Goal: Transaction & Acquisition: Purchase product/service

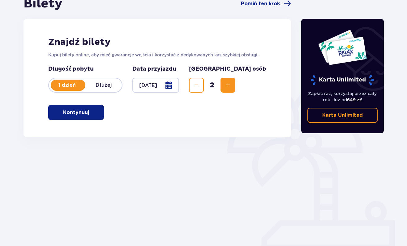
scroll to position [70, 0]
click at [93, 113] on span "button" at bounding box center [90, 112] width 7 height 7
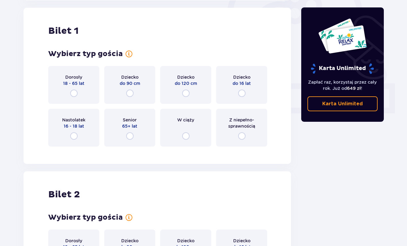
scroll to position [207, 0]
click at [70, 88] on div "Dorosły 18 - 65 lat" at bounding box center [73, 85] width 51 height 38
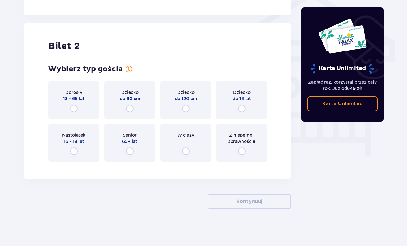
scroll to position [512, 0]
click at [73, 97] on p "18 - 65 lat" at bounding box center [73, 98] width 21 height 6
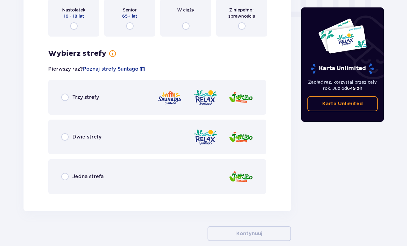
scroll to position [637, 0]
click at [104, 98] on div "Trzy strefy" at bounding box center [157, 97] width 218 height 35
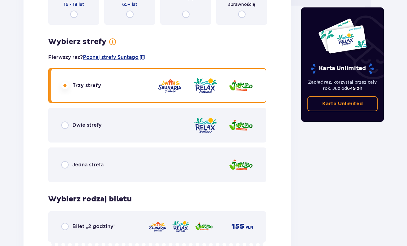
scroll to position [648, 0]
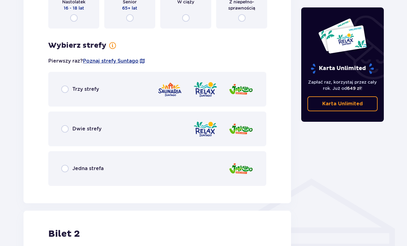
click at [167, 83] on img at bounding box center [169, 89] width 25 height 18
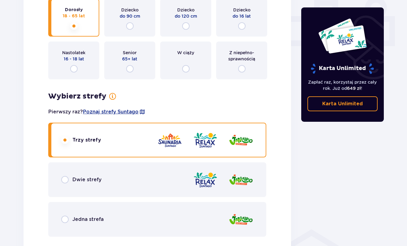
scroll to position [274, 0]
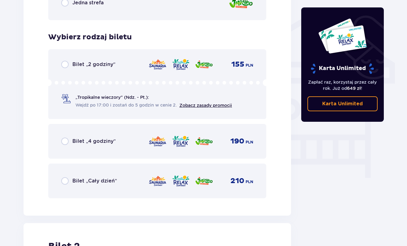
click at [66, 182] on input "radio" at bounding box center [64, 180] width 7 height 7
radio input "true"
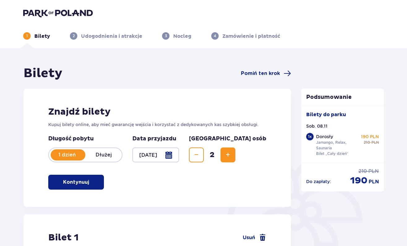
scroll to position [0, 0]
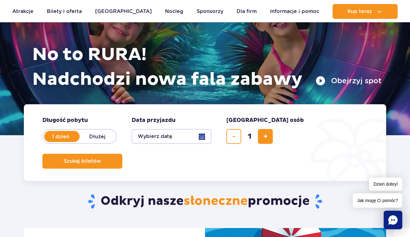
scroll to position [62, 0]
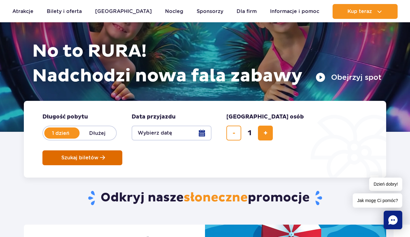
click at [122, 150] on button "Szukaj biletów" at bounding box center [82, 157] width 80 height 15
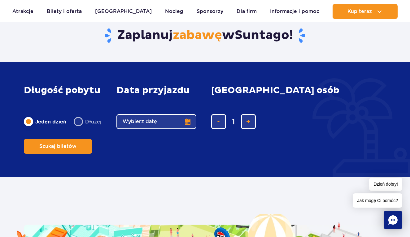
scroll to position [974, 0]
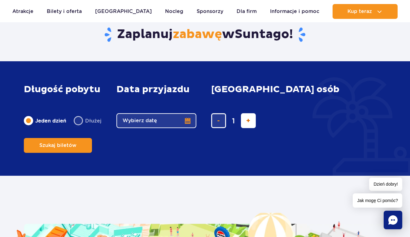
click at [246, 121] on span "dodaj bilet" at bounding box center [248, 121] width 4 height 0
type input "2"
click at [94, 127] on label "Dłużej" at bounding box center [88, 120] width 28 height 13
click at [80, 127] on input "Dłużej" at bounding box center [77, 126] width 7 height 1
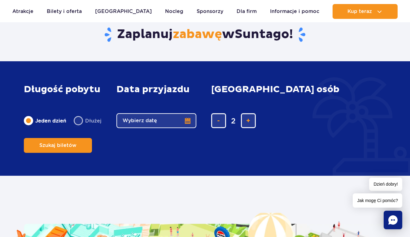
radio input "false"
radio input "true"
radio input "false"
radio input "true"
click at [137, 128] on button "Wybierz datę" at bounding box center [156, 120] width 80 height 15
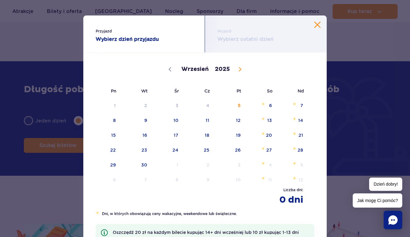
click at [238, 68] on icon at bounding box center [240, 69] width 4 height 4
select select "10"
click at [113, 131] on span "10" at bounding box center [104, 135] width 31 height 14
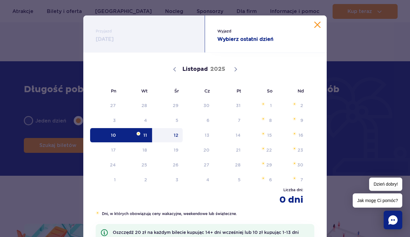
click at [173, 134] on span "12" at bounding box center [167, 135] width 31 height 14
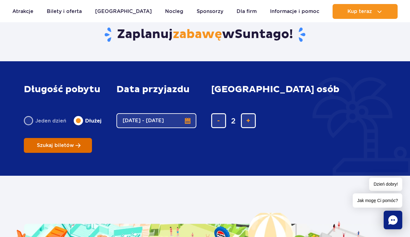
click at [92, 138] on button "Szukaj biletów" at bounding box center [58, 145] width 68 height 15
click at [159, 128] on button "10.11.25 - 12.11.25" at bounding box center [156, 120] width 80 height 15
select select "10"
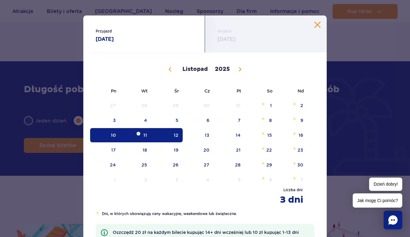
click at [113, 134] on span "10" at bounding box center [104, 135] width 31 height 14
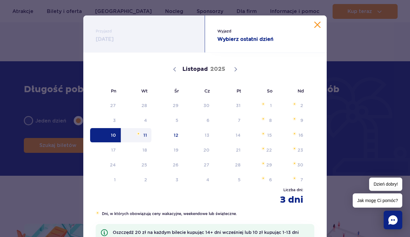
click at [143, 135] on span "11" at bounding box center [136, 135] width 31 height 14
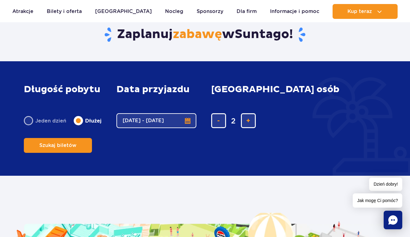
click at [143, 128] on button "10.11.25 - 11.11.25" at bounding box center [156, 120] width 80 height 15
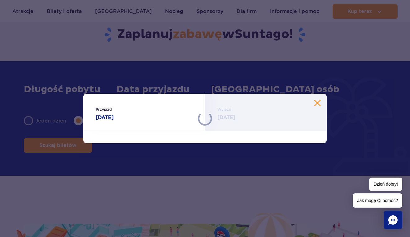
select select "10"
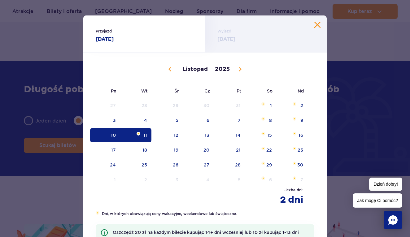
click at [143, 135] on span "11" at bounding box center [136, 135] width 31 height 14
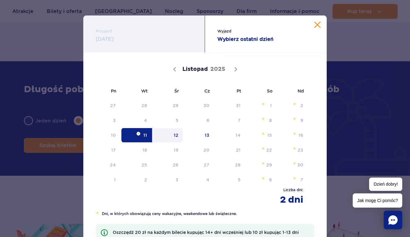
click at [182, 135] on span "12" at bounding box center [167, 135] width 31 height 14
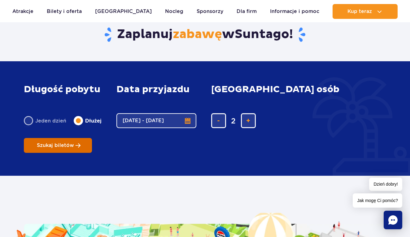
click at [74, 143] on span "Szukaj biletów" at bounding box center [55, 146] width 37 height 6
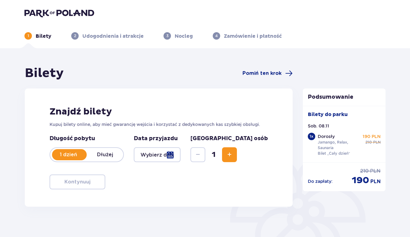
type input "[DATE]"
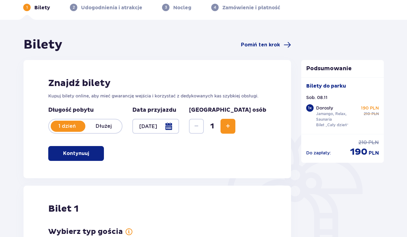
scroll to position [28, 0]
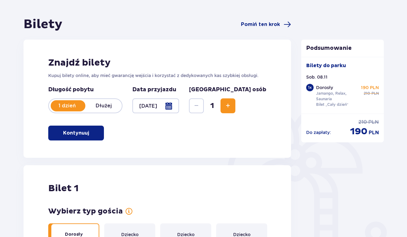
scroll to position [50, 0]
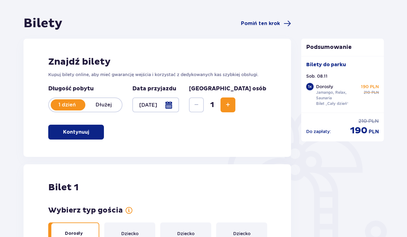
click at [232, 103] on span "Increase" at bounding box center [227, 104] width 7 height 7
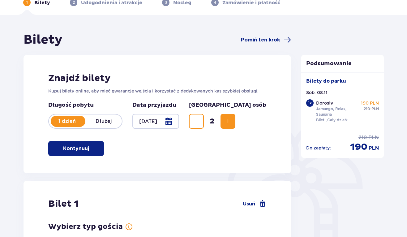
scroll to position [33, 0]
click at [200, 124] on span "Decrease" at bounding box center [196, 121] width 7 height 7
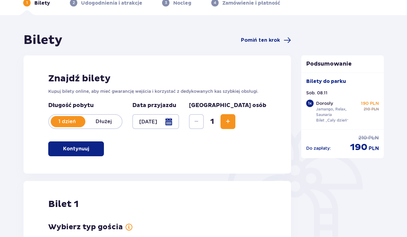
click at [268, 118] on div "Znajdź bilety Kupuj bilety online, aby mieć gwarancję wejścia i korzystać z ded…" at bounding box center [158, 114] width 268 height 118
click at [232, 121] on span "Increase" at bounding box center [227, 121] width 7 height 7
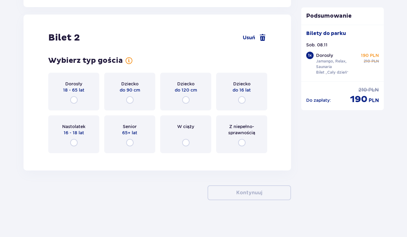
scroll to position [698, 0]
click at [78, 100] on div "Dorosły 18 - 65 lat" at bounding box center [73, 91] width 51 height 38
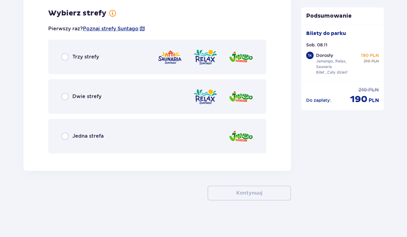
scroll to position [855, 0]
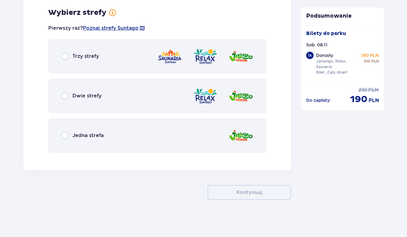
click at [131, 95] on div "Dwie strefy" at bounding box center [157, 96] width 218 height 35
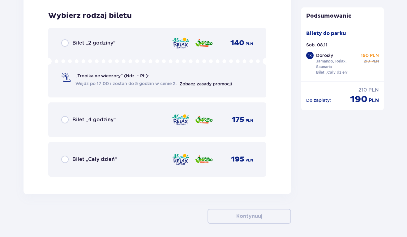
scroll to position [1013, 0]
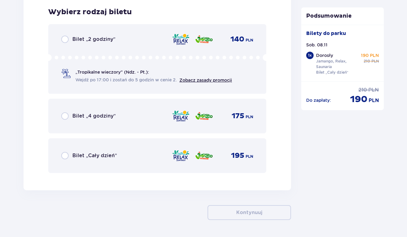
click at [101, 154] on p "Bilet „Cały dzień”" at bounding box center [94, 155] width 45 height 7
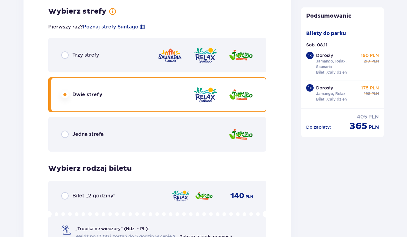
scroll to position [856, 0]
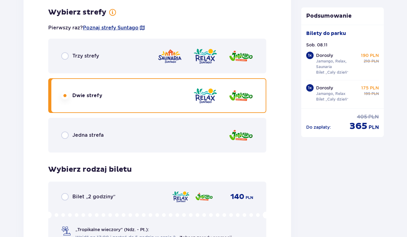
click at [124, 57] on div "Trzy strefy" at bounding box center [157, 56] width 218 height 35
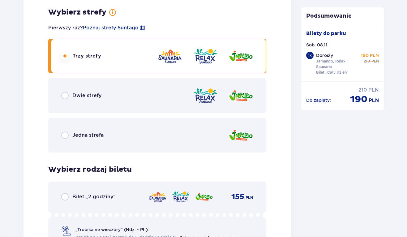
click at [114, 101] on div "Dwie strefy" at bounding box center [157, 95] width 218 height 35
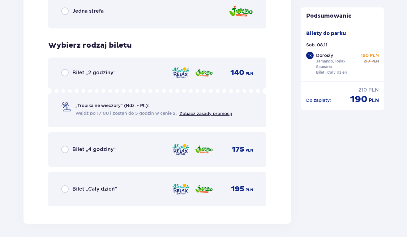
scroll to position [996, 0]
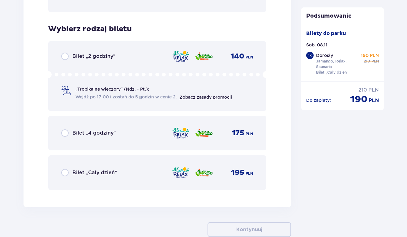
click at [63, 171] on input "radio" at bounding box center [64, 172] width 7 height 7
radio input "true"
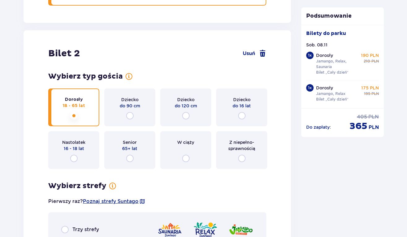
scroll to position [682, 0]
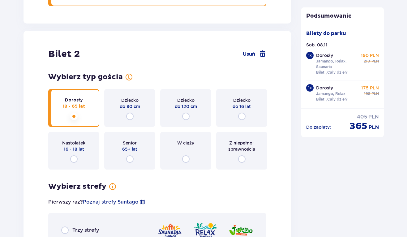
click at [76, 147] on p "16 - 18 lat" at bounding box center [74, 149] width 20 height 6
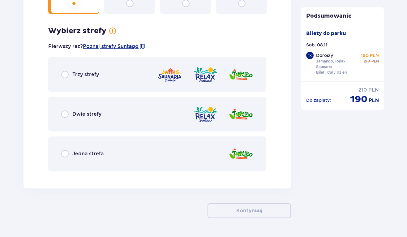
scroll to position [832, 0]
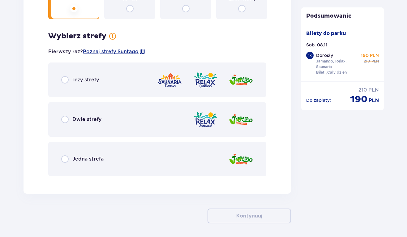
click at [67, 112] on div "Dwie strefy" at bounding box center [157, 119] width 218 height 35
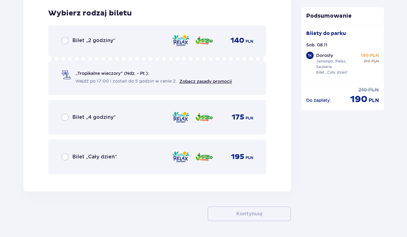
scroll to position [1013, 0]
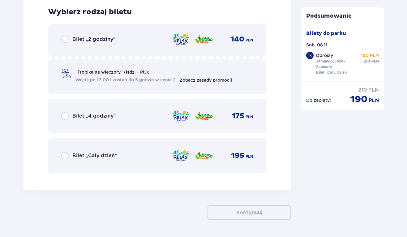
click at [67, 152] on div "Bilet „Cały dzień” 195 PLN" at bounding box center [157, 155] width 192 height 13
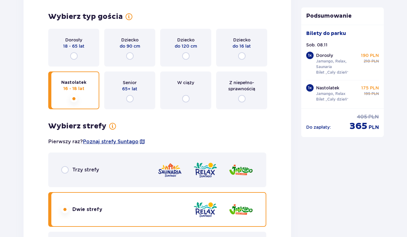
scroll to position [725, 0]
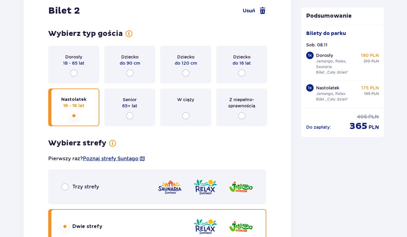
click at [77, 66] on p "18 - 65 lat" at bounding box center [73, 63] width 21 height 6
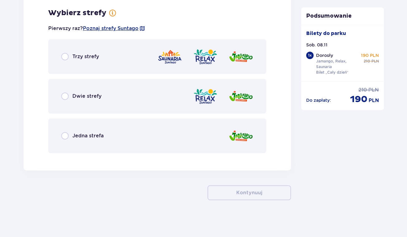
scroll to position [855, 0]
click at [67, 86] on div "Dwie strefy" at bounding box center [157, 96] width 218 height 35
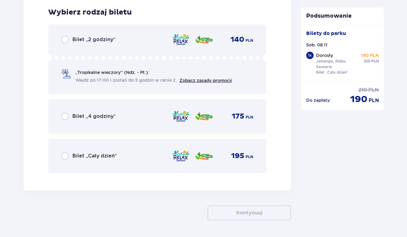
scroll to position [1013, 0]
click at [87, 149] on div "Bilet „Cały dzień” 195 PLN" at bounding box center [157, 155] width 218 height 35
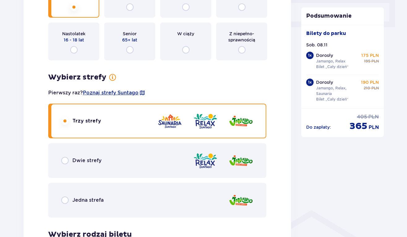
scroll to position [313, 0]
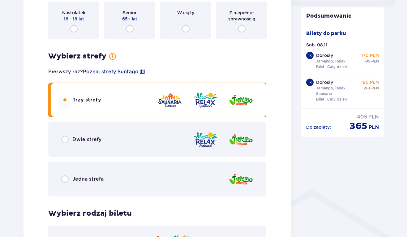
click at [65, 138] on input "radio" at bounding box center [64, 139] width 7 height 7
radio input "true"
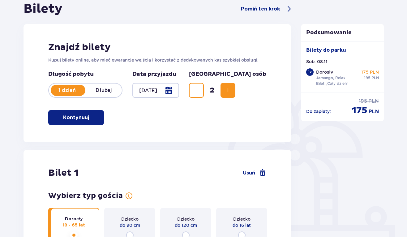
scroll to position [65, 0]
click at [104, 89] on p "Dłużej" at bounding box center [103, 90] width 37 height 7
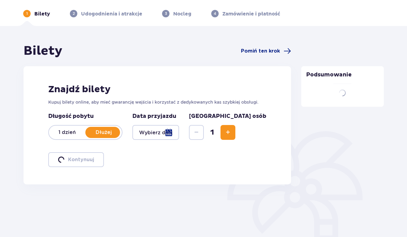
scroll to position [22, 0]
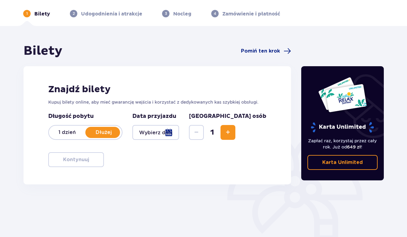
click at [72, 130] on p "1 dzień" at bounding box center [67, 132] width 37 height 7
click at [105, 131] on p "Dłużej" at bounding box center [103, 132] width 37 height 7
click at [165, 131] on div at bounding box center [155, 132] width 47 height 15
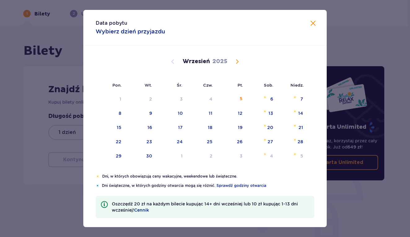
click at [310, 20] on span at bounding box center [312, 23] width 7 height 7
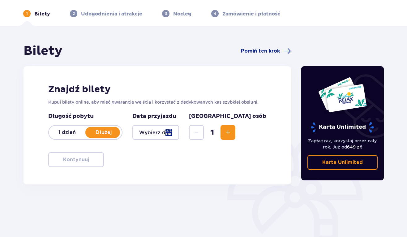
click at [232, 129] on span "Increase" at bounding box center [227, 132] width 7 height 7
click at [179, 130] on div at bounding box center [155, 132] width 47 height 15
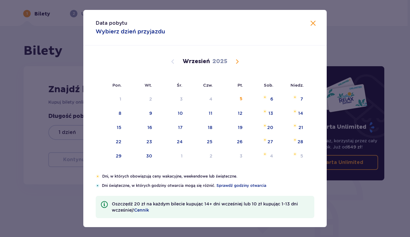
click at [237, 61] on span "Calendar" at bounding box center [236, 61] width 7 height 7
click at [138, 129] on div "11" at bounding box center [141, 128] width 30 height 14
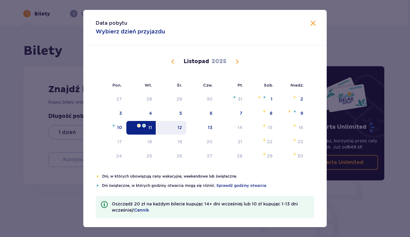
click at [174, 129] on div "12" at bounding box center [171, 128] width 30 height 14
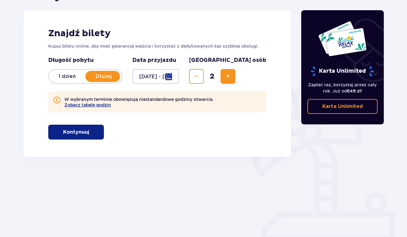
scroll to position [78, 0]
click at [169, 72] on div at bounding box center [155, 76] width 47 height 15
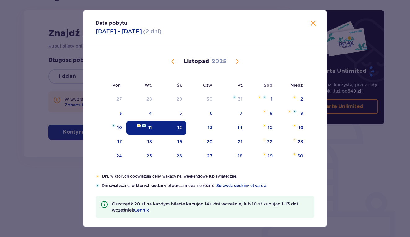
click at [137, 131] on div "11" at bounding box center [141, 128] width 30 height 14
click at [149, 130] on div "11" at bounding box center [150, 127] width 4 height 6
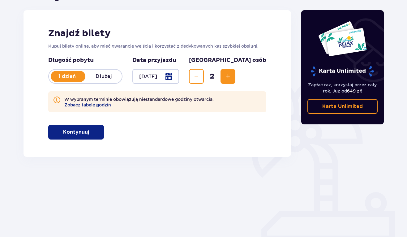
click at [174, 73] on div at bounding box center [155, 76] width 47 height 15
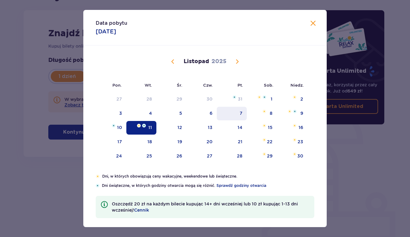
click at [237, 113] on div "7" at bounding box center [232, 114] width 30 height 14
type input "[DATE]"
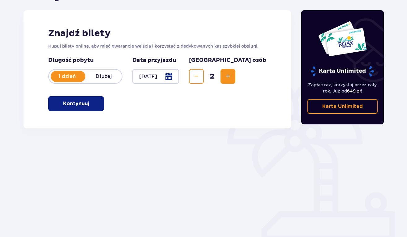
click at [114, 73] on p "Dłużej" at bounding box center [103, 76] width 37 height 7
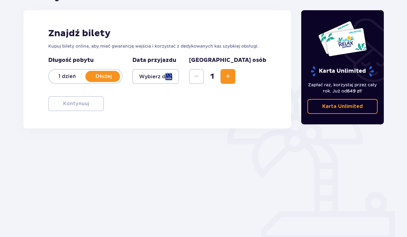
click at [164, 79] on div at bounding box center [155, 76] width 47 height 15
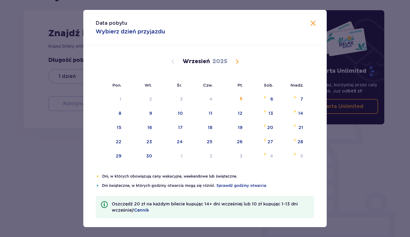
click at [237, 61] on span "Calendar" at bounding box center [236, 61] width 7 height 7
click at [243, 114] on div "7" at bounding box center [232, 114] width 30 height 14
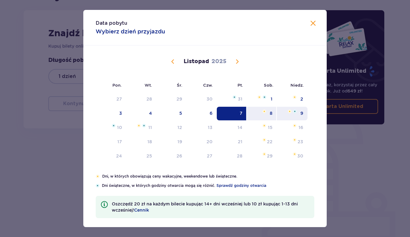
click at [287, 116] on div "9" at bounding box center [292, 114] width 31 height 14
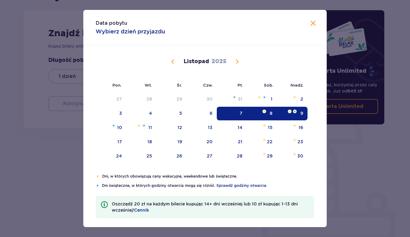
type input "[DATE] - [DATE]"
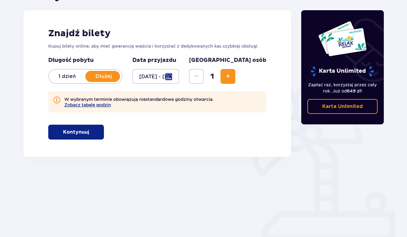
click at [232, 77] on span "Increase" at bounding box center [227, 76] width 7 height 7
click at [92, 137] on button "Kontynuuj" at bounding box center [76, 132] width 56 height 15
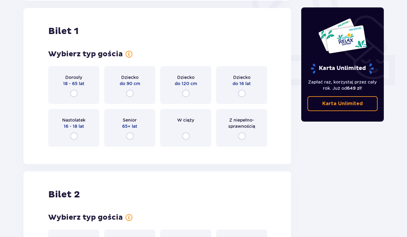
scroll to position [235, 0]
click at [86, 89] on div "Dorosły 18 - 65 lat" at bounding box center [73, 85] width 51 height 38
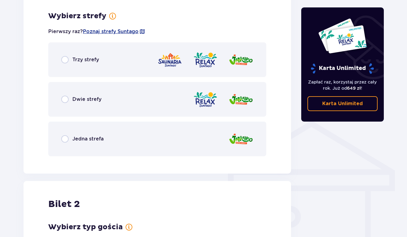
scroll to position [386, 0]
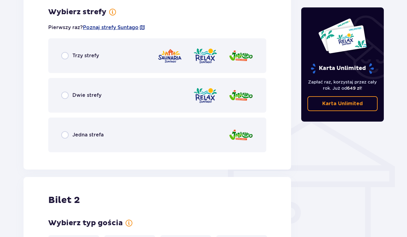
click at [67, 91] on div "Dwie strefy" at bounding box center [157, 95] width 218 height 35
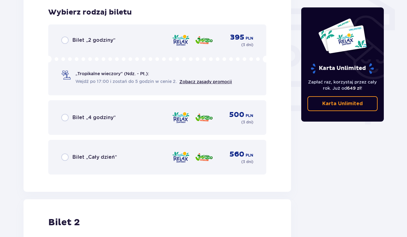
scroll to position [543, 0]
click at [62, 159] on input "radio" at bounding box center [64, 156] width 7 height 7
radio input "true"
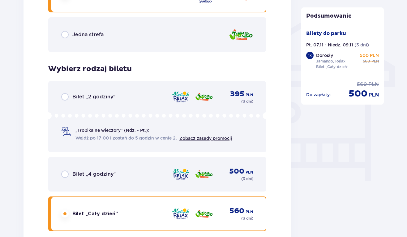
scroll to position [489, 0]
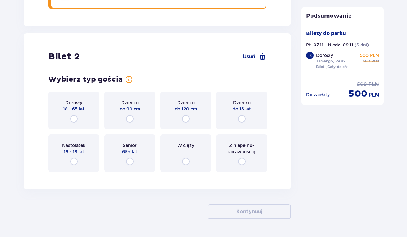
click at [58, 121] on div "Dorosły 18 - 65 lat" at bounding box center [73, 111] width 51 height 38
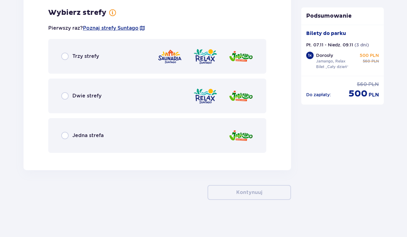
click at [87, 95] on p "Dwie strefy" at bounding box center [86, 95] width 29 height 7
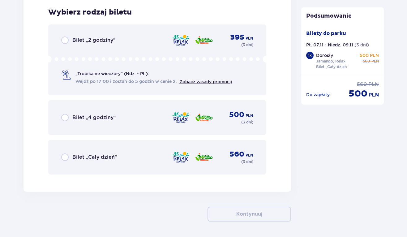
scroll to position [1043, 0]
click at [88, 156] on p "Bilet „Cały dzień”" at bounding box center [94, 156] width 45 height 7
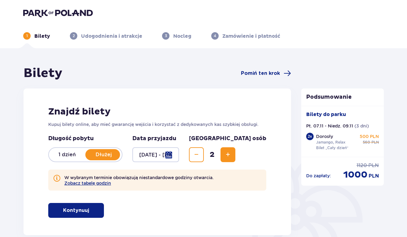
scroll to position [0, 0]
click at [167, 159] on div at bounding box center [155, 154] width 47 height 15
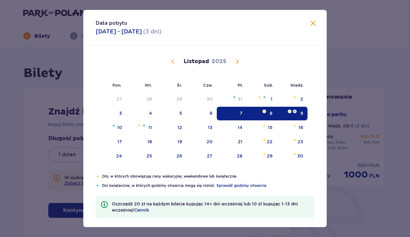
click at [263, 115] on div "8" at bounding box center [262, 114] width 30 height 14
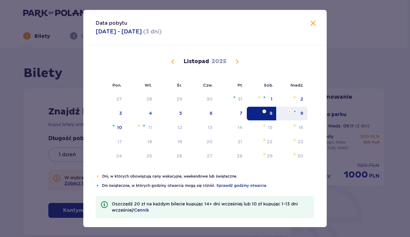
click at [294, 114] on div "9" at bounding box center [292, 114] width 31 height 14
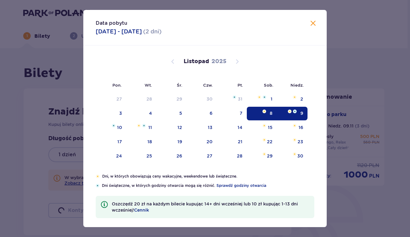
type input "[DATE] - [DATE]"
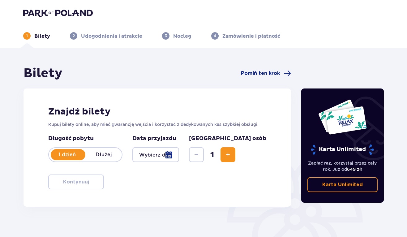
click at [179, 157] on div at bounding box center [155, 154] width 47 height 15
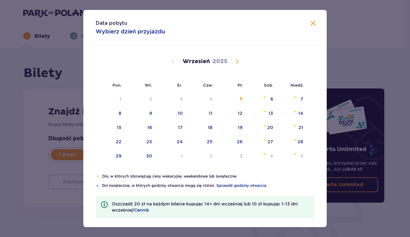
click at [238, 62] on span "Calendar" at bounding box center [236, 61] width 7 height 7
click at [241, 108] on div "7" at bounding box center [232, 114] width 30 height 14
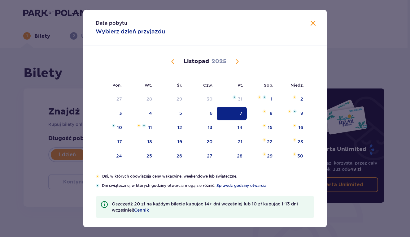
type input "[DATE]"
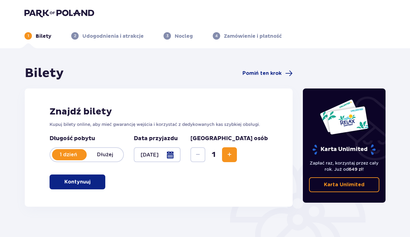
click at [272, 115] on div "Znajdź bilety Kupuj bilety online, aby mieć gwarancję wejścia i korzystać z ded…" at bounding box center [159, 147] width 268 height 118
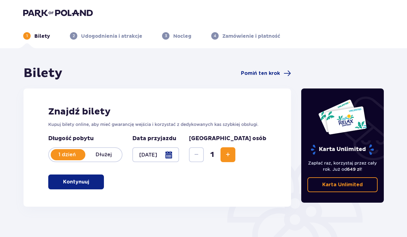
click at [110, 152] on p "Dłużej" at bounding box center [103, 154] width 37 height 7
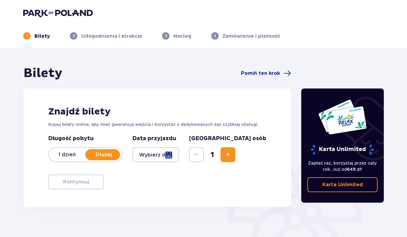
click at [173, 158] on div at bounding box center [155, 154] width 47 height 15
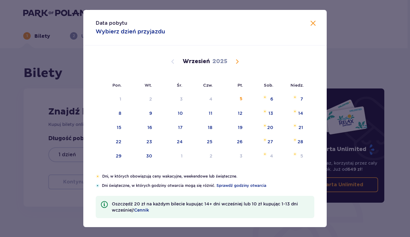
click at [239, 63] on span "Calendar" at bounding box center [236, 61] width 7 height 7
click at [180, 127] on div "12" at bounding box center [179, 127] width 5 height 6
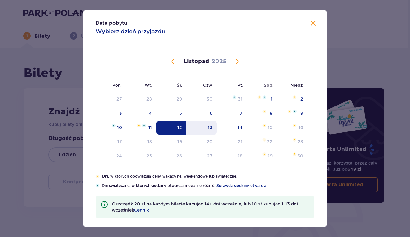
click at [198, 130] on div "13" at bounding box center [201, 128] width 31 height 14
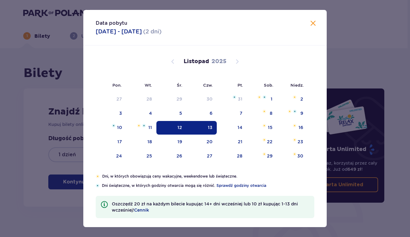
type input "[DATE] - [DATE]"
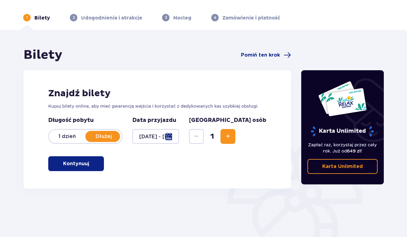
scroll to position [20, 0]
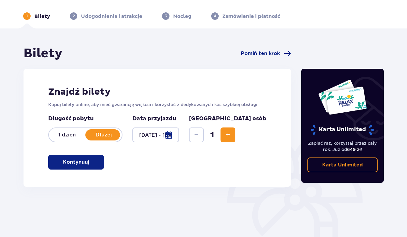
click at [235, 136] on button "Increase" at bounding box center [228, 134] width 15 height 15
click at [97, 162] on button "Kontynuuj" at bounding box center [76, 162] width 56 height 15
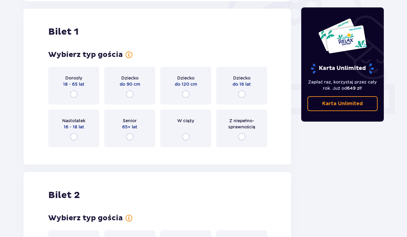
scroll to position [207, 0]
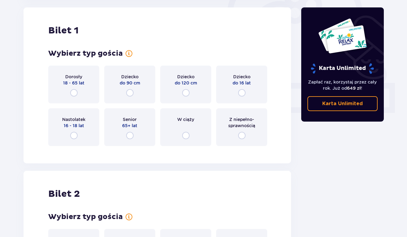
click at [88, 89] on div "Dorosły 18 - 65 lat" at bounding box center [73, 85] width 51 height 38
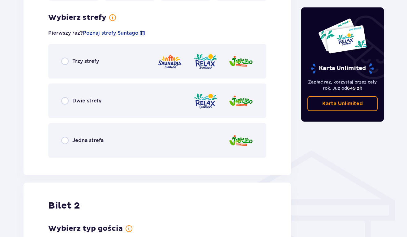
scroll to position [358, 0]
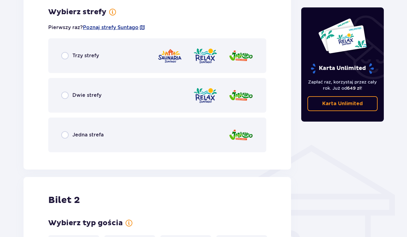
click at [87, 88] on div "Dwie strefy" at bounding box center [157, 95] width 218 height 35
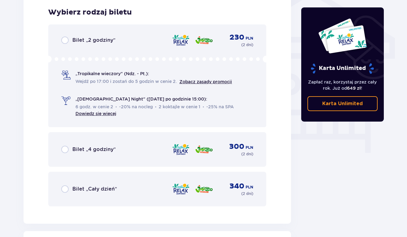
scroll to position [515, 0]
click at [64, 189] on input "radio" at bounding box center [64, 188] width 7 height 7
radio input "true"
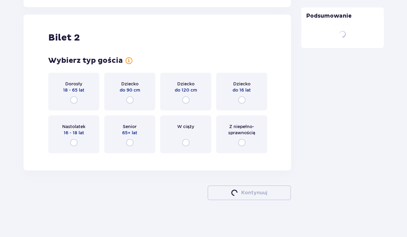
scroll to position [731, 0]
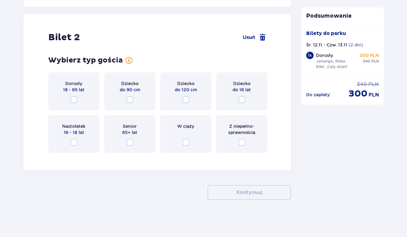
click at [74, 97] on input "radio" at bounding box center [73, 99] width 7 height 7
radio input "true"
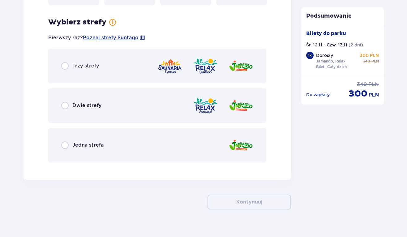
scroll to position [888, 0]
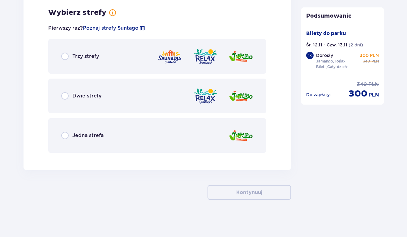
click at [65, 96] on input "radio" at bounding box center [64, 95] width 7 height 7
radio input "true"
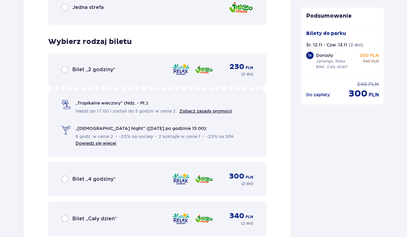
scroll to position [1046, 0]
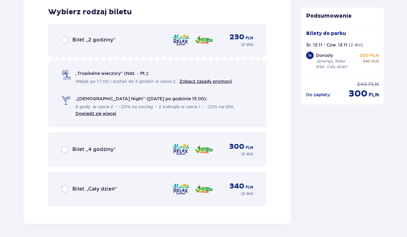
click at [66, 191] on input "radio" at bounding box center [64, 188] width 7 height 7
radio input "true"
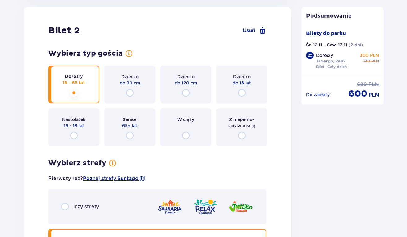
scroll to position [737, 0]
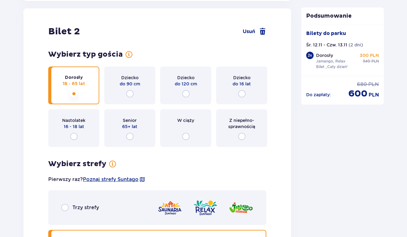
click at [242, 137] on input "radio" at bounding box center [241, 136] width 7 height 7
radio input "true"
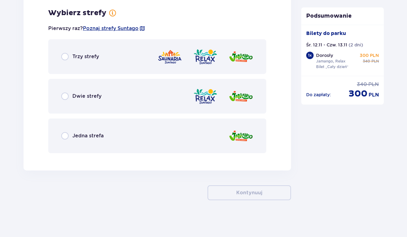
scroll to position [888, 0]
click at [125, 97] on div "Dwie strefy" at bounding box center [157, 96] width 218 height 35
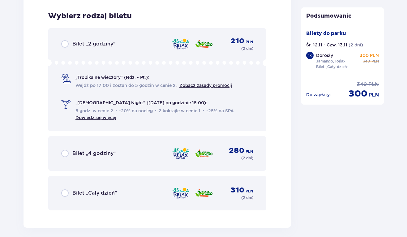
scroll to position [1046, 0]
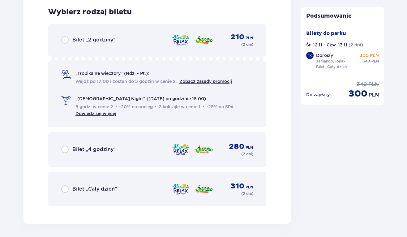
click at [123, 183] on div "Bilet „Cały dzień” 310 PLN ( 2 dni )" at bounding box center [157, 189] width 192 height 15
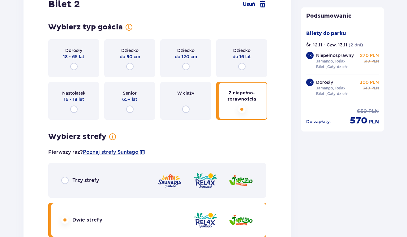
scroll to position [764, 0]
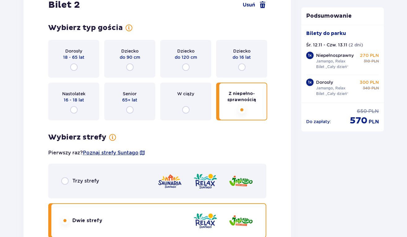
click at [87, 65] on div "Dorosły 18 - 65 lat" at bounding box center [73, 59] width 51 height 38
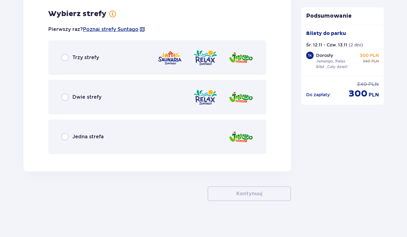
scroll to position [888, 0]
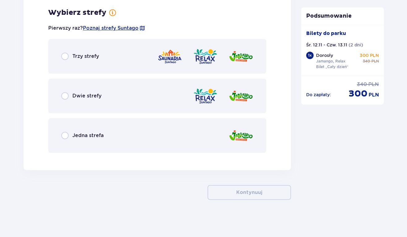
click at [66, 57] on input "radio" at bounding box center [64, 56] width 7 height 7
radio input "true"
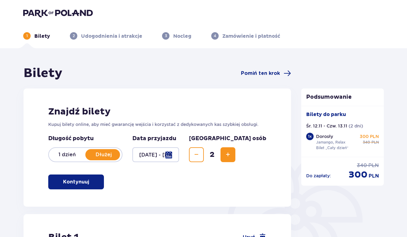
scroll to position [0, 0]
click at [179, 156] on div at bounding box center [155, 154] width 47 height 15
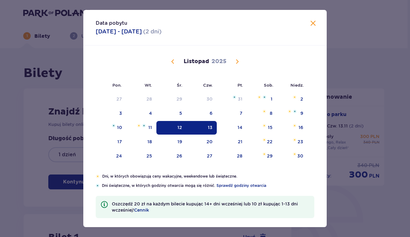
click at [311, 23] on span at bounding box center [312, 23] width 7 height 7
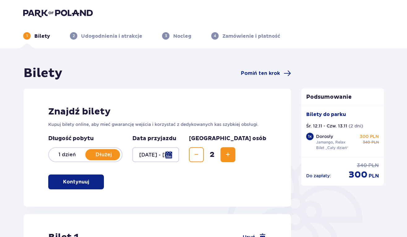
click at [71, 157] on p "1 dzień" at bounding box center [67, 154] width 37 height 7
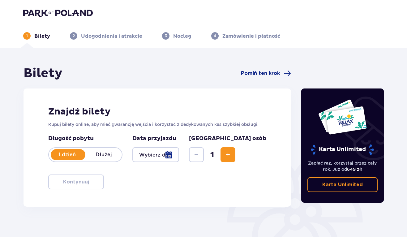
click at [165, 154] on div at bounding box center [155, 154] width 47 height 15
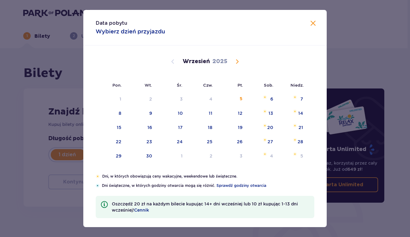
click at [236, 62] on span "Calendar" at bounding box center [236, 61] width 7 height 7
click at [178, 125] on div "12" at bounding box center [179, 127] width 5 height 6
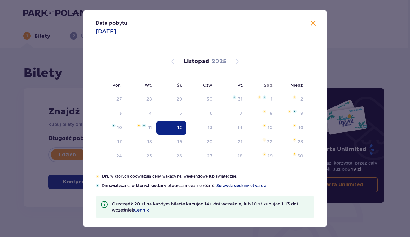
type input "[DATE]"
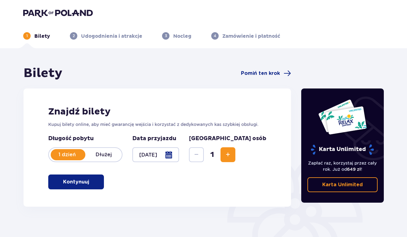
click at [232, 155] on span "Increase" at bounding box center [227, 154] width 7 height 7
click at [90, 184] on span "button" at bounding box center [90, 181] width 7 height 7
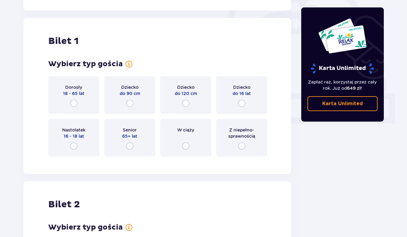
scroll to position [207, 0]
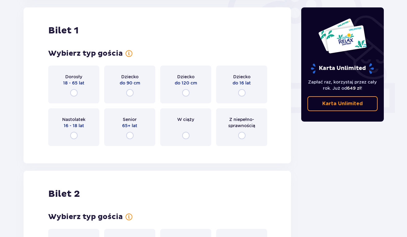
click at [59, 85] on div "Dorosły 18 - 65 lat" at bounding box center [73, 85] width 51 height 38
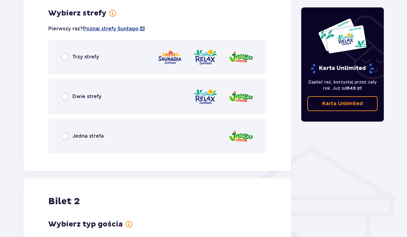
scroll to position [358, 0]
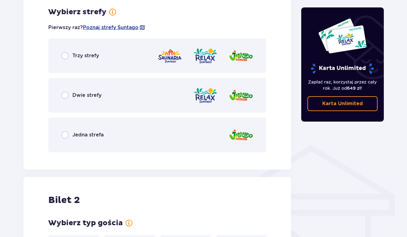
click at [69, 93] on div "Dwie strefy" at bounding box center [81, 95] width 40 height 7
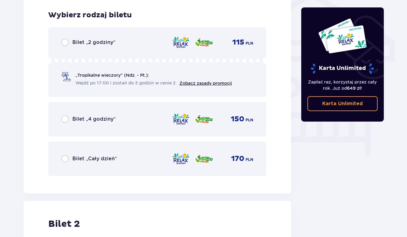
scroll to position [515, 0]
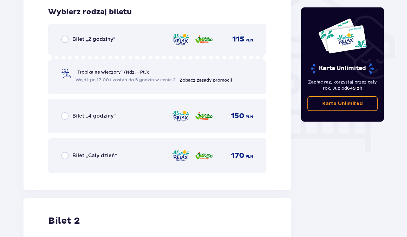
click at [59, 155] on div "Bilet „Cały dzień” 170 PLN" at bounding box center [157, 155] width 218 height 35
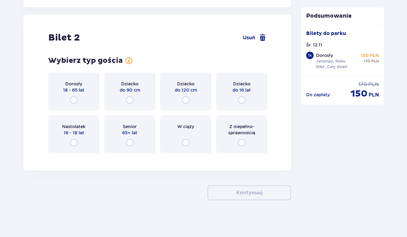
scroll to position [698, 0]
click at [76, 87] on p "18 - 65 lat" at bounding box center [73, 90] width 21 height 6
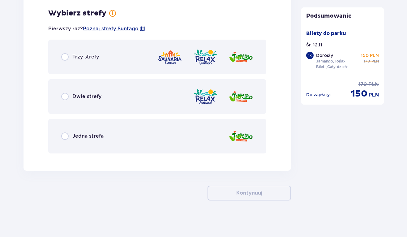
scroll to position [855, 0]
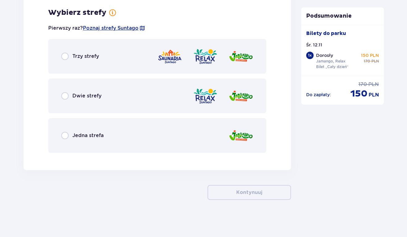
click at [85, 97] on p "Dwie strefy" at bounding box center [86, 95] width 29 height 7
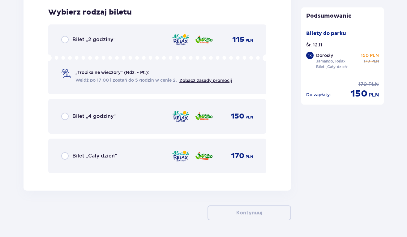
scroll to position [1013, 0]
click at [62, 151] on div "Bilet „Cały dzień” 170 PLN" at bounding box center [157, 155] width 192 height 13
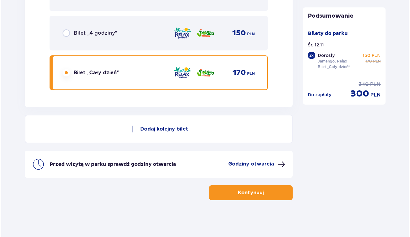
scroll to position [1096, 0]
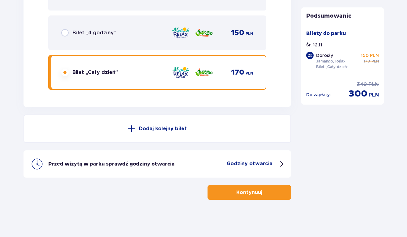
click at [272, 165] on p "Godziny otwarcia" at bounding box center [250, 163] width 46 height 7
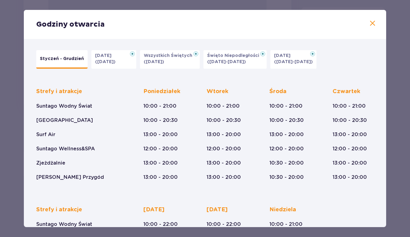
click at [225, 62] on p "([DATE]-[DATE])" at bounding box center [226, 62] width 39 height 6
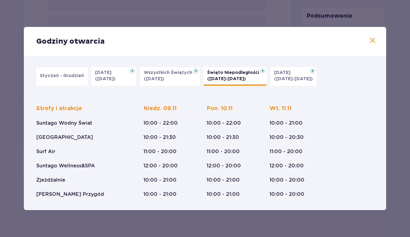
click at [371, 40] on span at bounding box center [371, 40] width 7 height 7
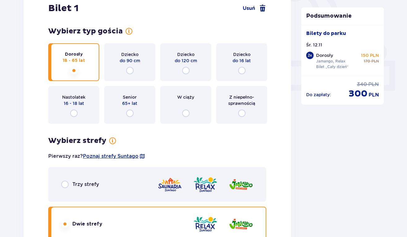
scroll to position [36, 0]
